Goal: Task Accomplishment & Management: Use online tool/utility

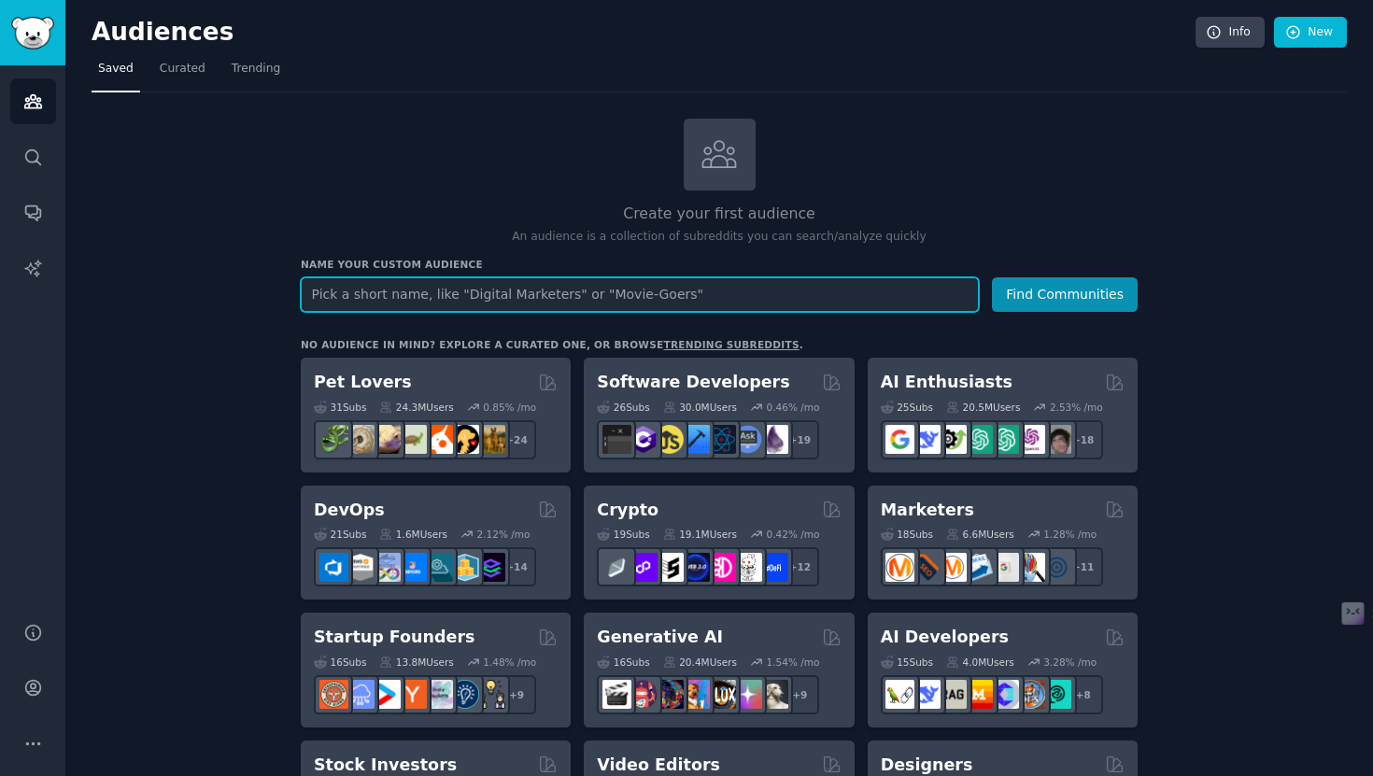
type input "?"
click at [594, 299] on input "text" at bounding box center [640, 294] width 678 height 35
type input "mergers"
type input "indie acquirers"
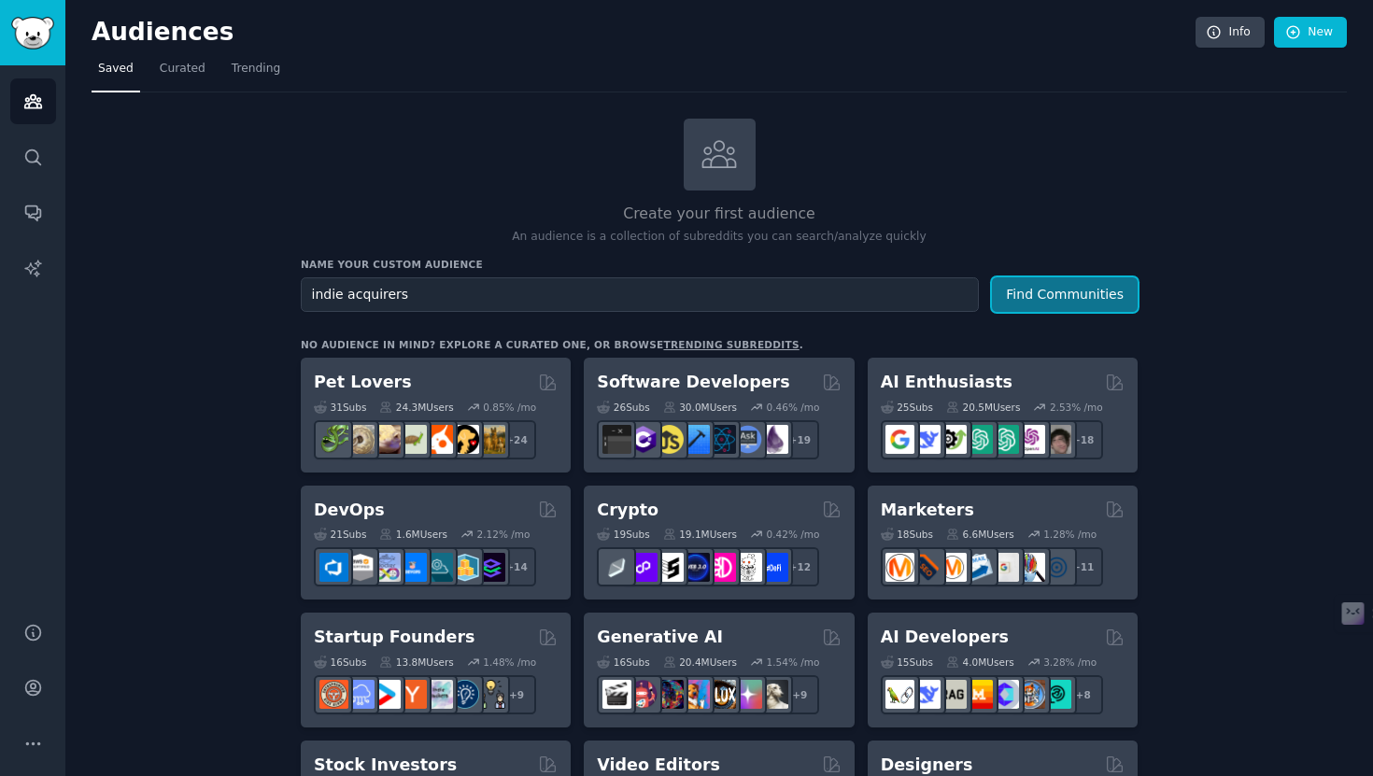
click at [1016, 297] on button "Find Communities" at bounding box center [1065, 294] width 146 height 35
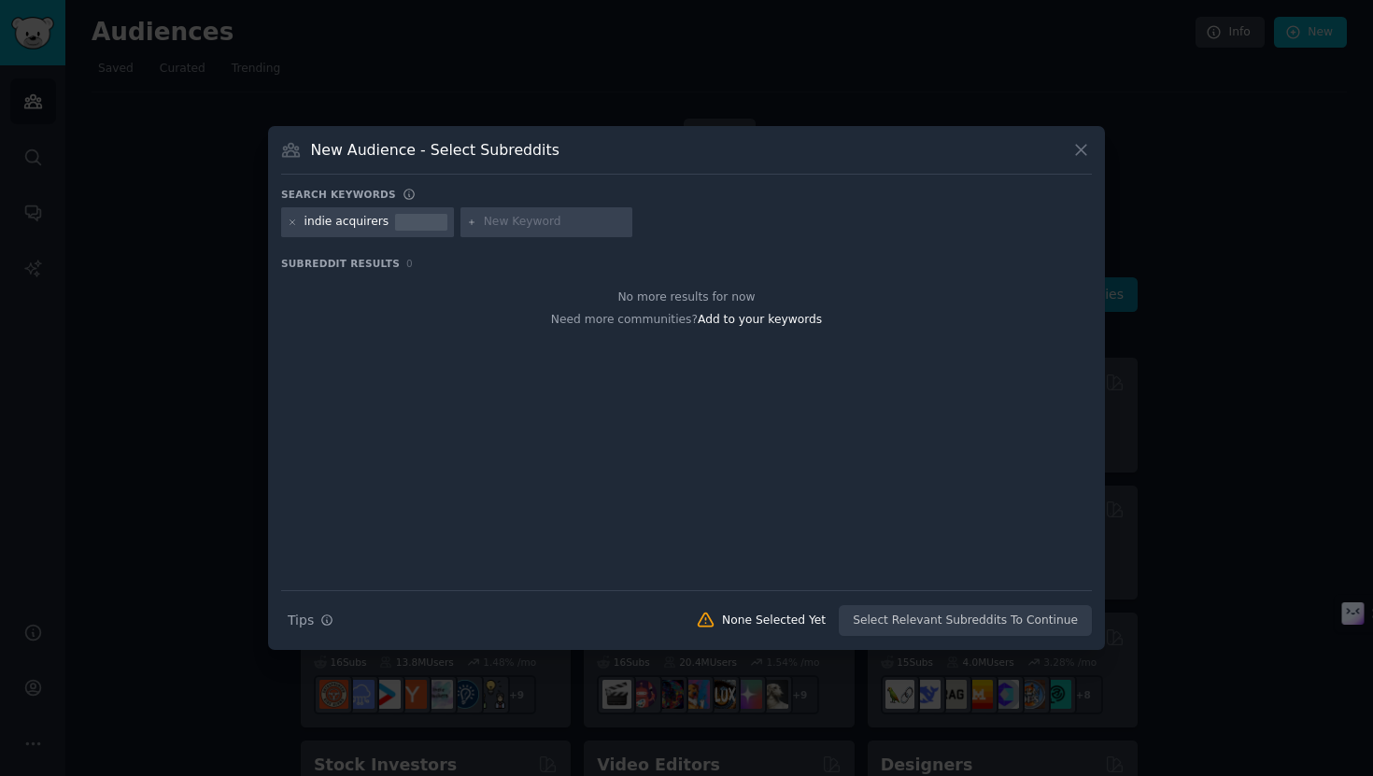
click at [369, 223] on div "indie acquirers" at bounding box center [347, 222] width 85 height 17
click at [518, 223] on input "text" at bounding box center [555, 222] width 142 height 17
paste input "Micro-PE Firms"
type input "Micro-PE Firms"
paste input "Venture Capitalists"
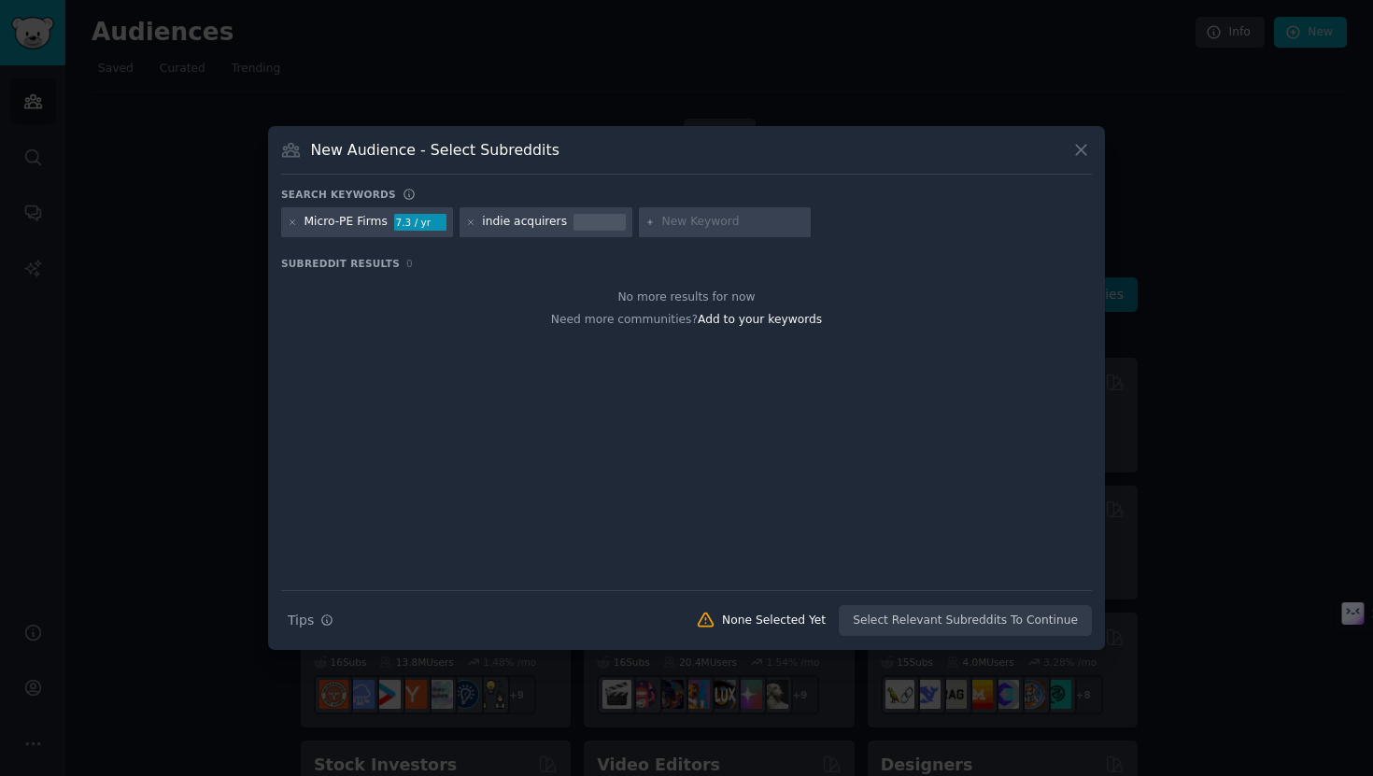
type input "Venture Capitalists"
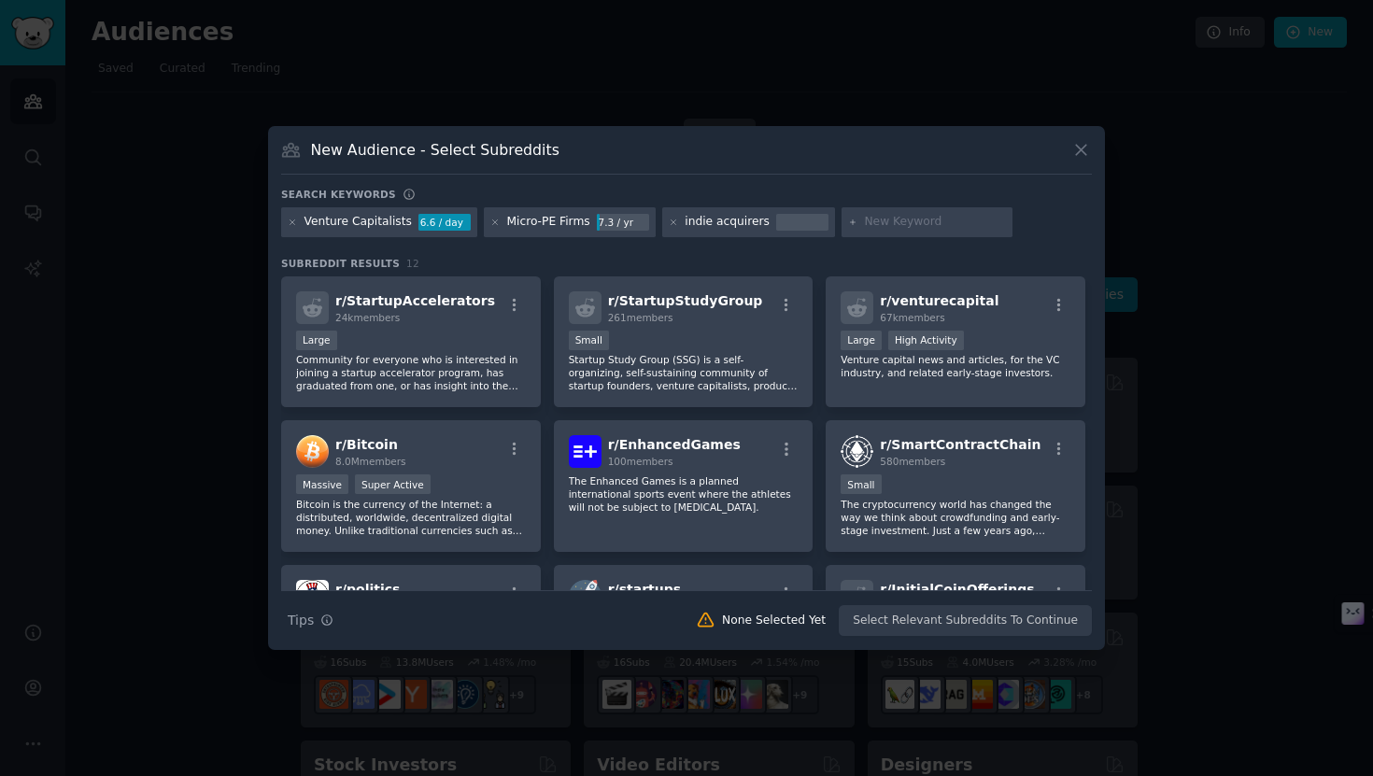
click at [868, 216] on input "text" at bounding box center [935, 222] width 142 height 17
paste input "Angel Investors"
type input "Angel Investors"
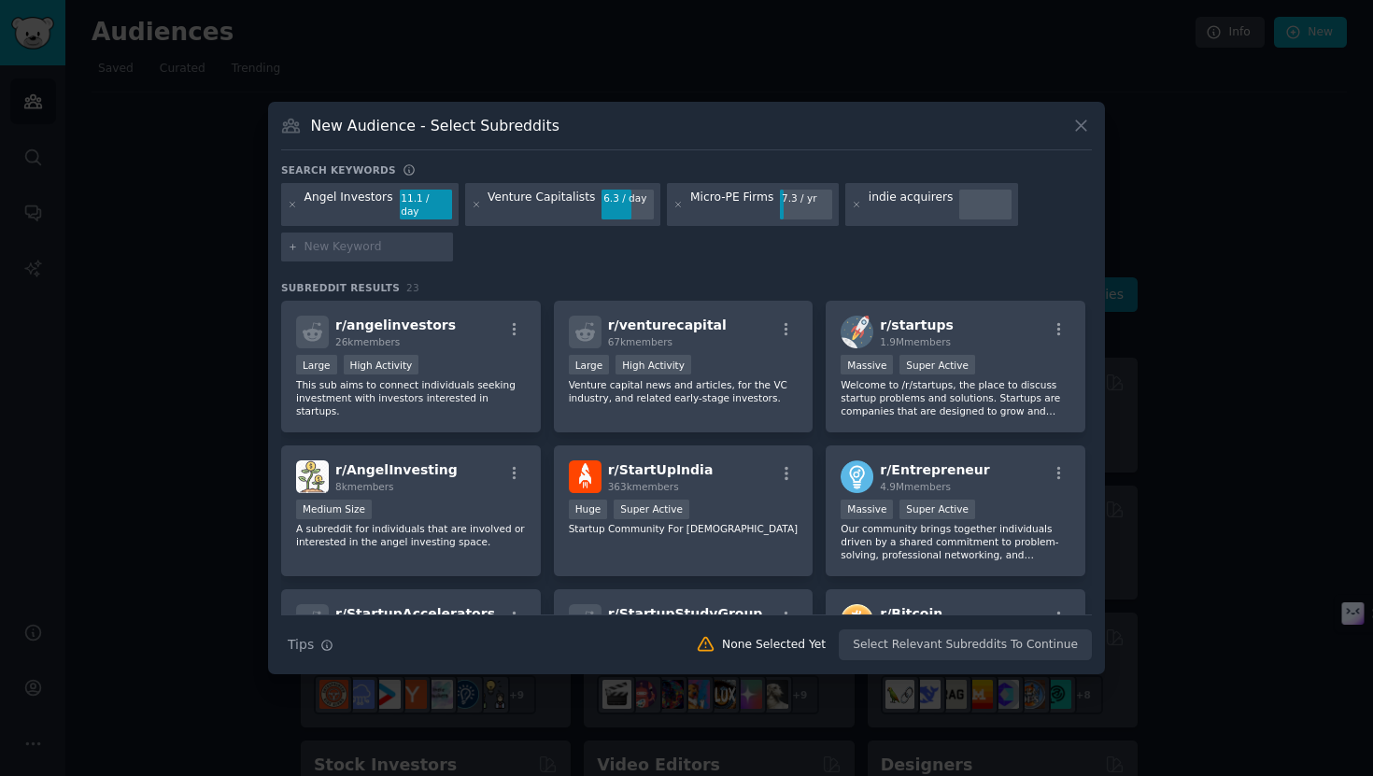
paste input "M&A Advisors"
type input "M&A Advisors"
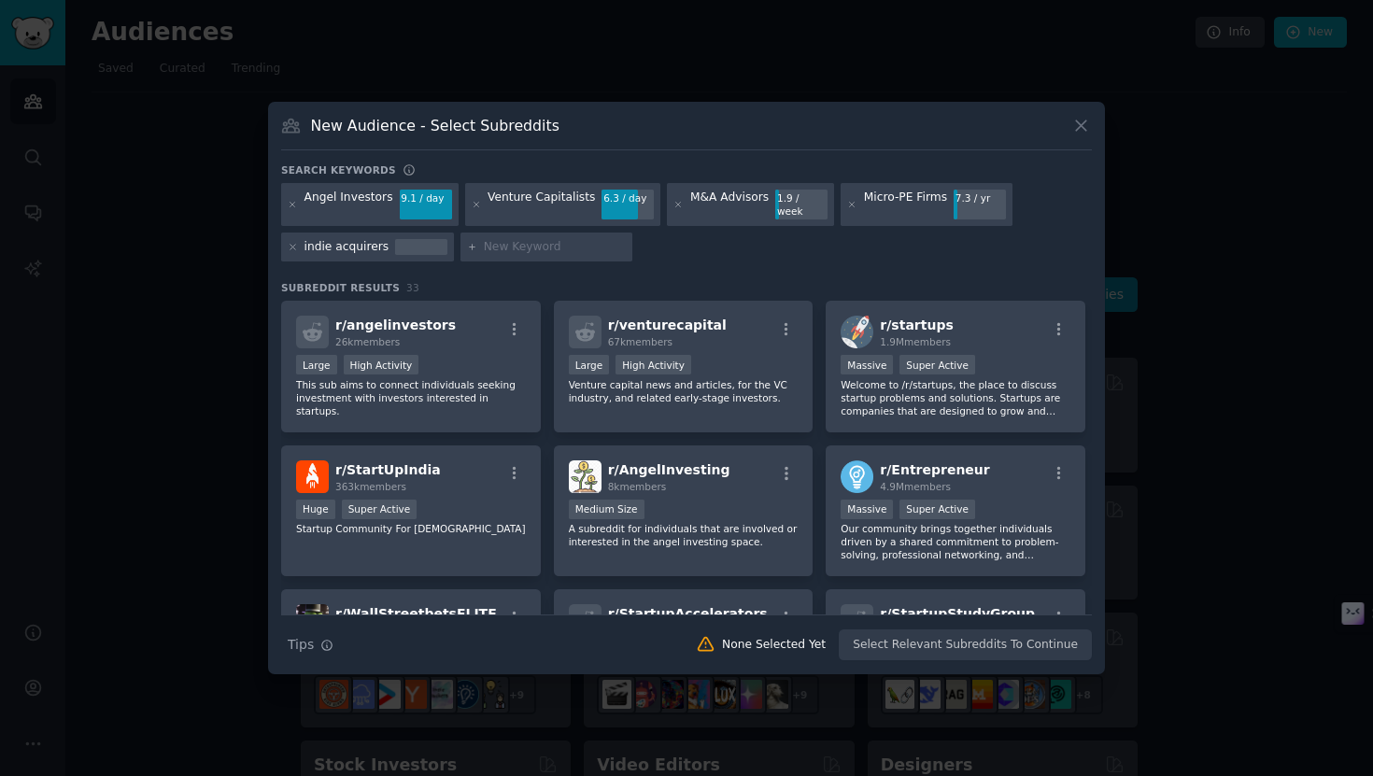
paste input "Consultants"
type input "Consultants"
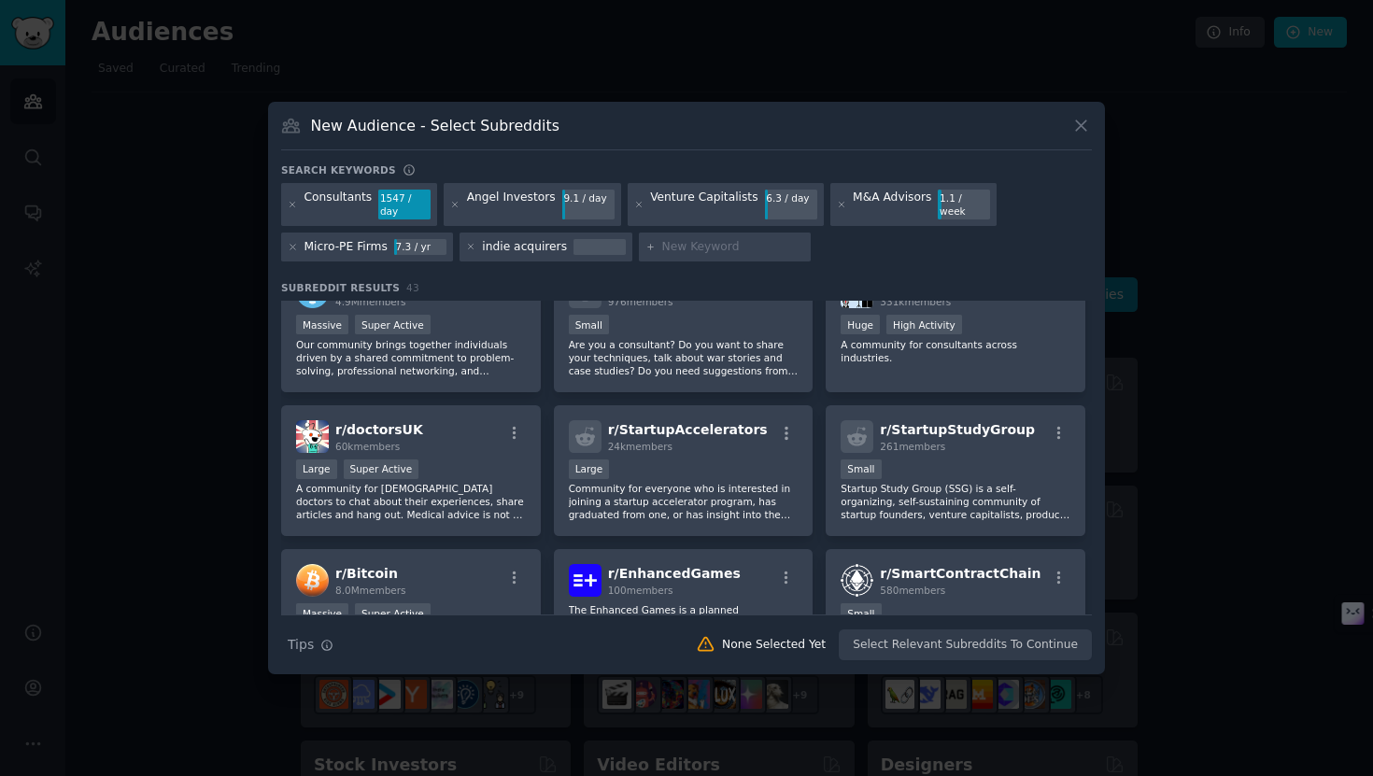
scroll to position [604, 0]
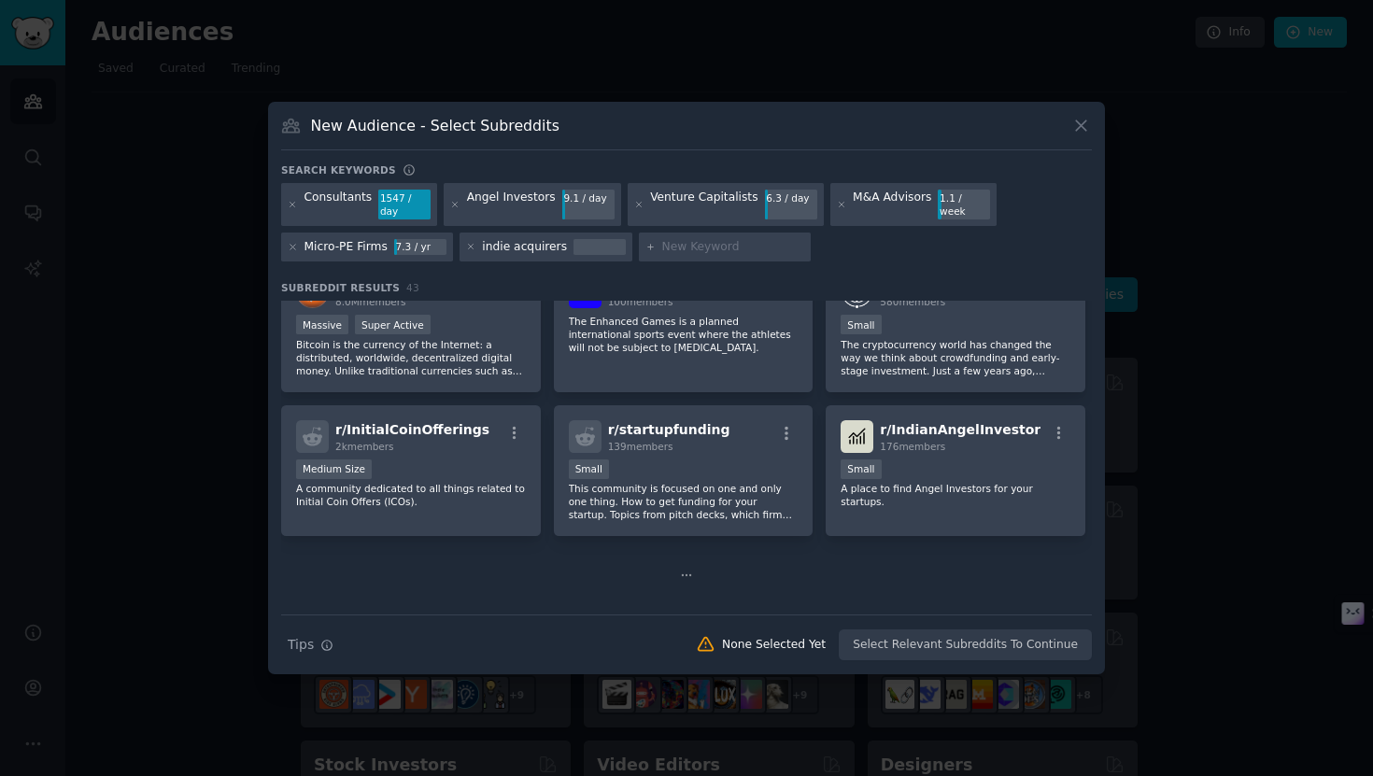
click at [681, 569] on icon at bounding box center [686, 575] width 13 height 13
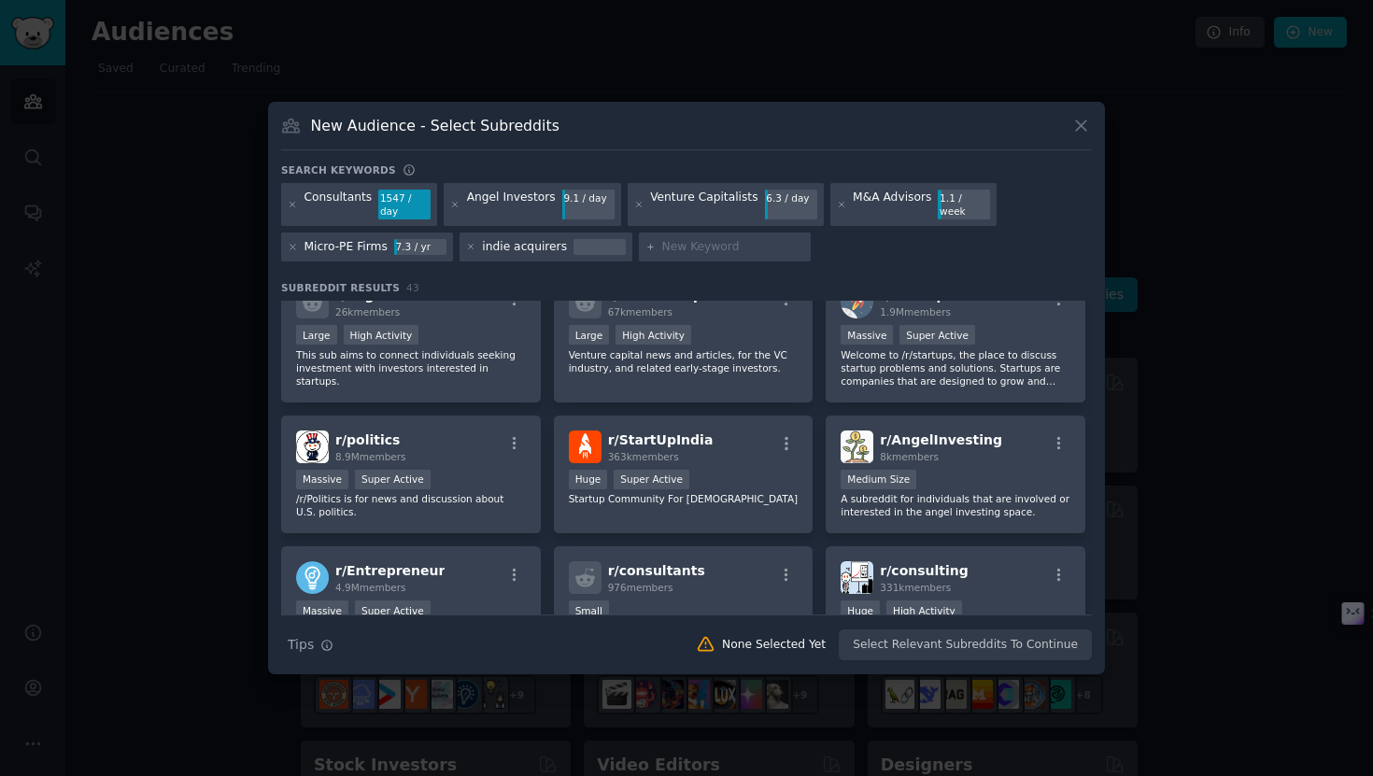
scroll to position [0, 0]
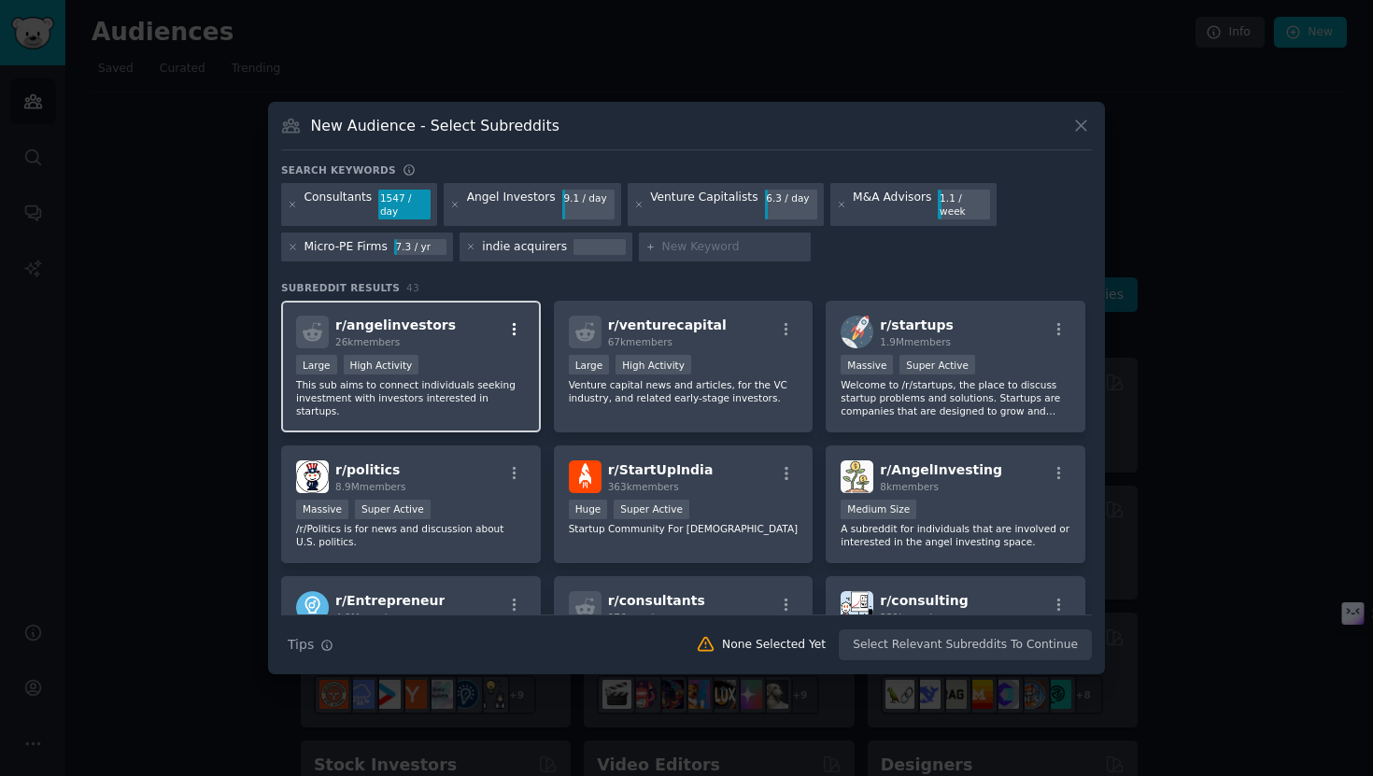
click at [514, 321] on icon "button" at bounding box center [514, 329] width 17 height 17
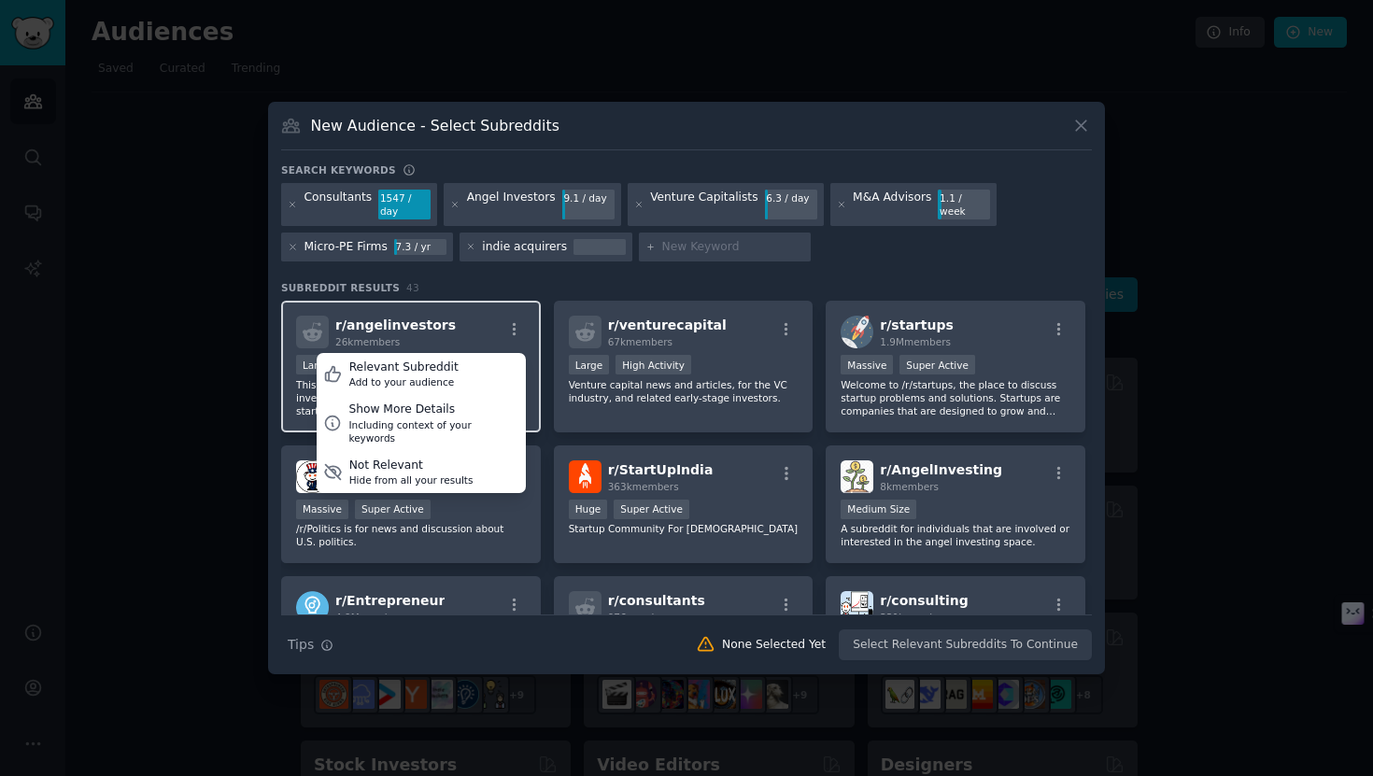
click at [466, 324] on div "r/ angelinvestors 26k members Relevant Subreddit Add to your audience Show More…" at bounding box center [411, 332] width 230 height 33
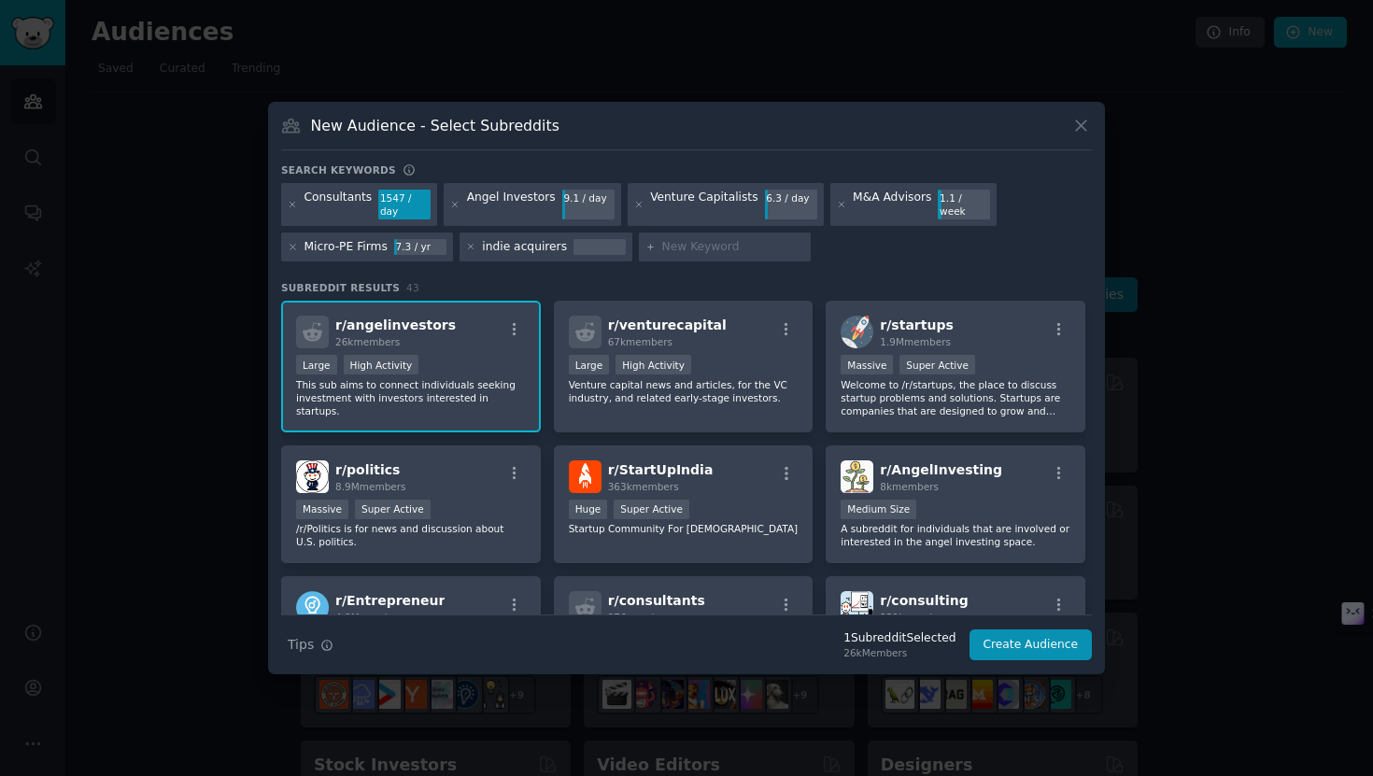
click at [666, 244] on input "text" at bounding box center [733, 247] width 142 height 17
type input "acquisitions"
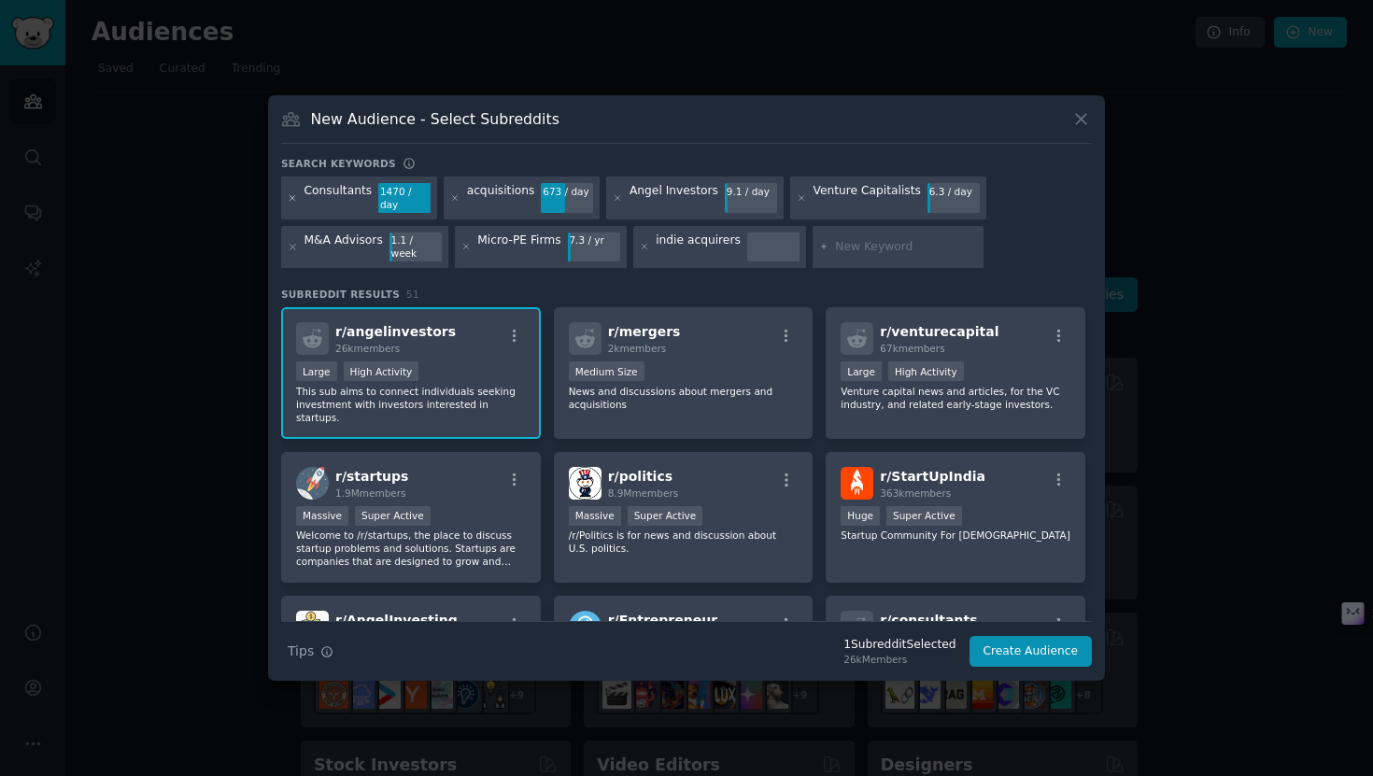
click at [292, 204] on icon at bounding box center [293, 198] width 10 height 10
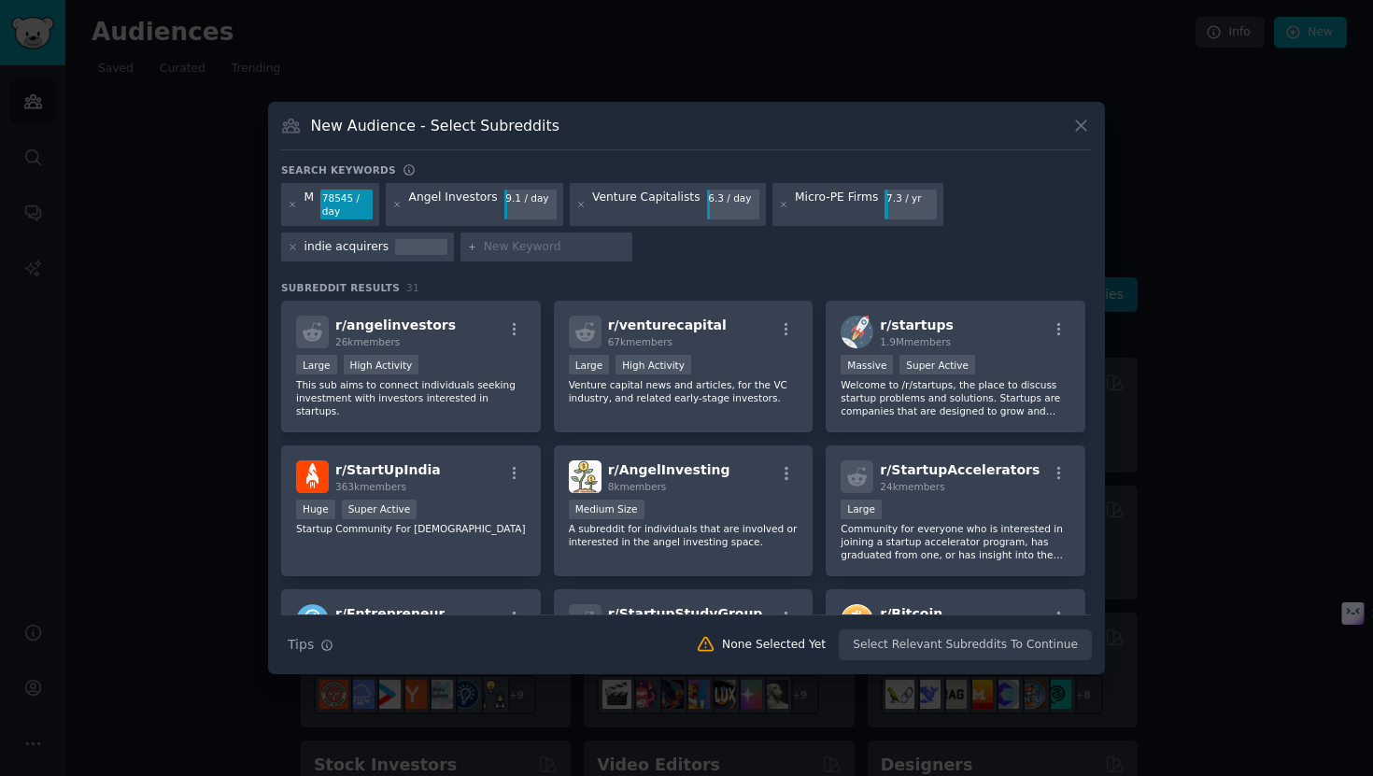
click at [312, 204] on div "M" at bounding box center [310, 205] width 10 height 30
